Goal: Information Seeking & Learning: Compare options

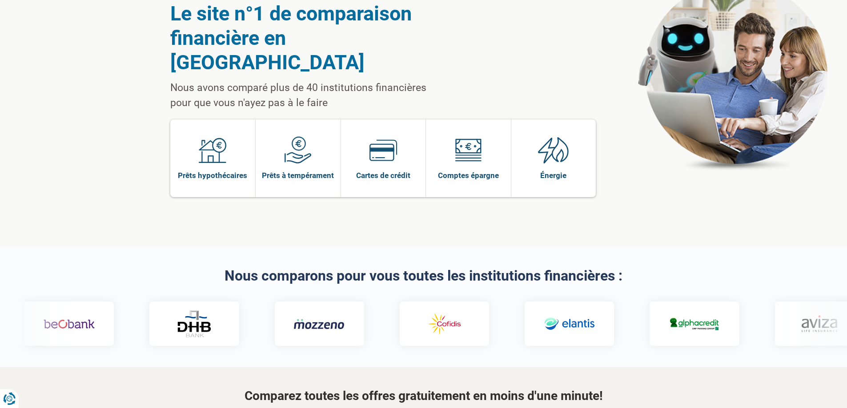
scroll to position [178, 0]
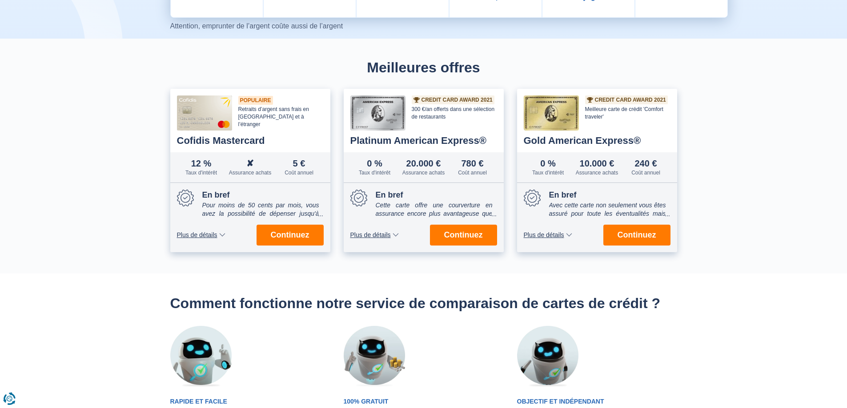
scroll to position [89, 0]
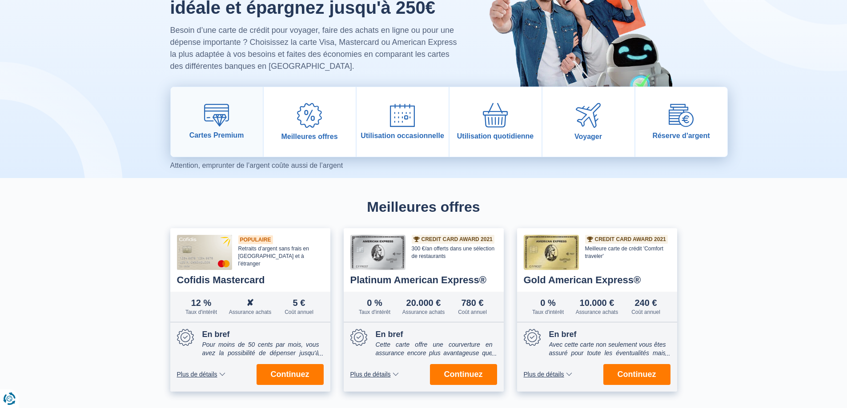
click at [216, 125] on img at bounding box center [216, 115] width 25 height 23
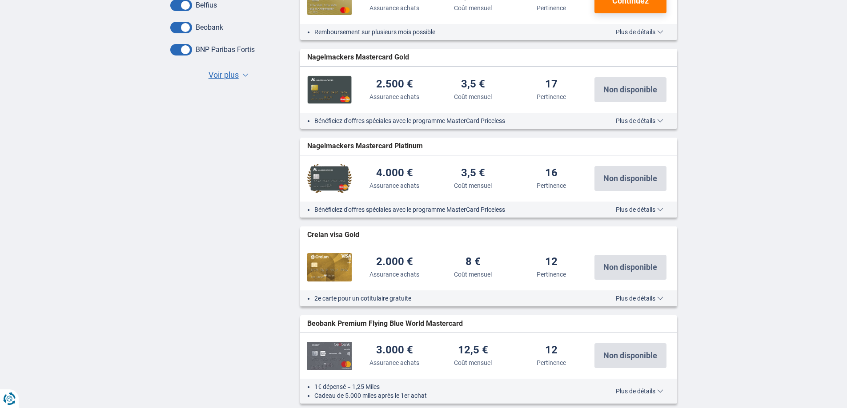
scroll to position [133, 0]
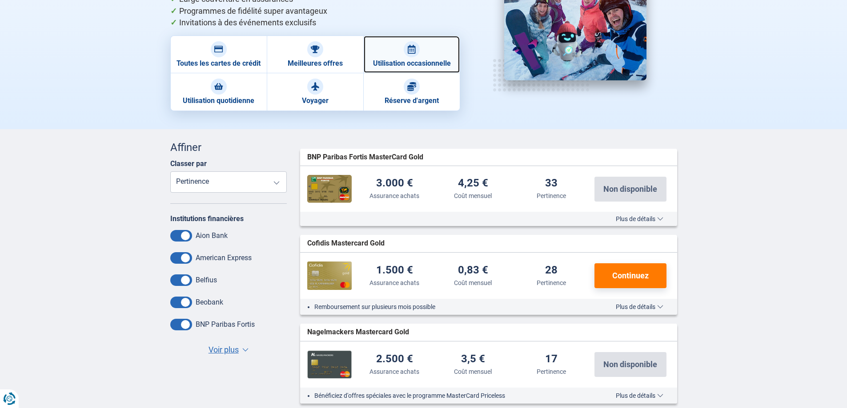
click at [401, 60] on link "Utilisation occasionnelle" at bounding box center [411, 55] width 96 height 38
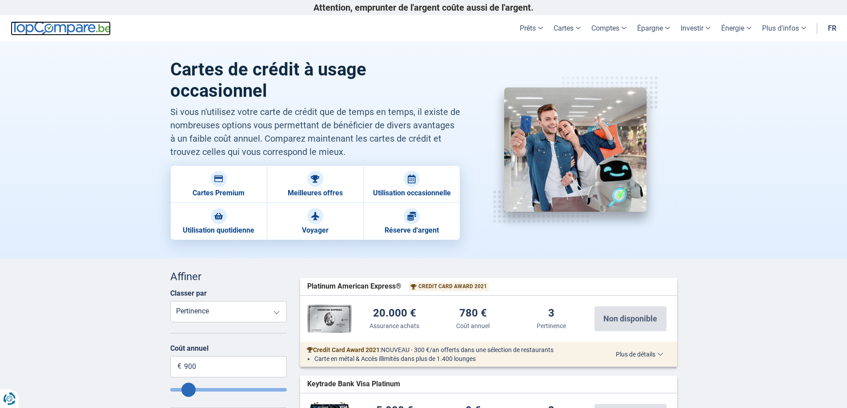
click at [51, 31] on img at bounding box center [61, 28] width 100 height 14
